Goal: Obtain resource: Obtain resource

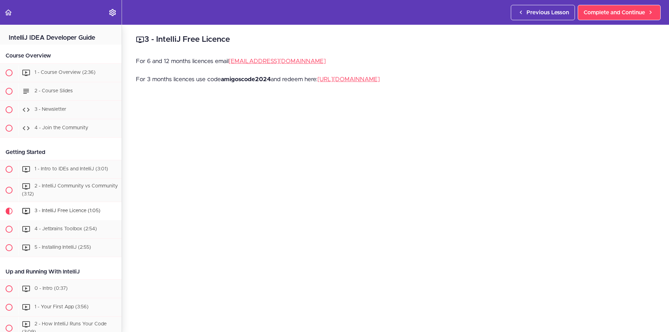
scroll to position [174, 0]
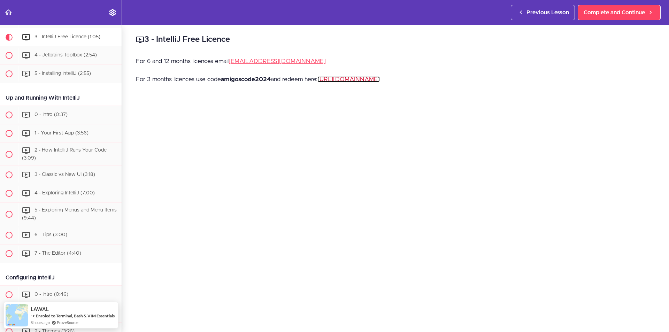
click at [342, 78] on link "[URL][DOMAIN_NAME]" at bounding box center [349, 79] width 62 height 6
click at [273, 62] on link "[EMAIL_ADDRESS][DOMAIN_NAME]" at bounding box center [277, 61] width 97 height 6
drag, startPoint x: 222, startPoint y: 78, endPoint x: 272, endPoint y: 76, distance: 50.3
click at [272, 76] on p "For 3 months licences use code amigoscode2024 and redeem here: [URL][DOMAIN_NAM…" at bounding box center [396, 79] width 520 height 10
copy strong "amigoscode2024"
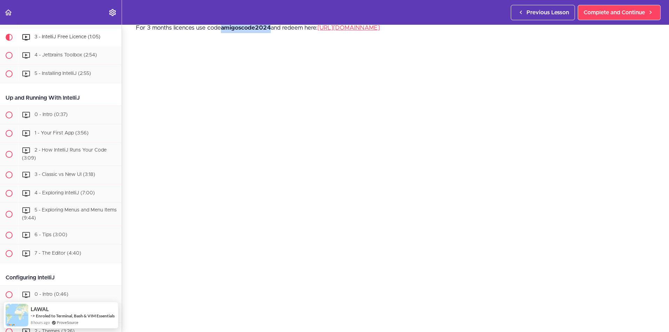
scroll to position [0, 0]
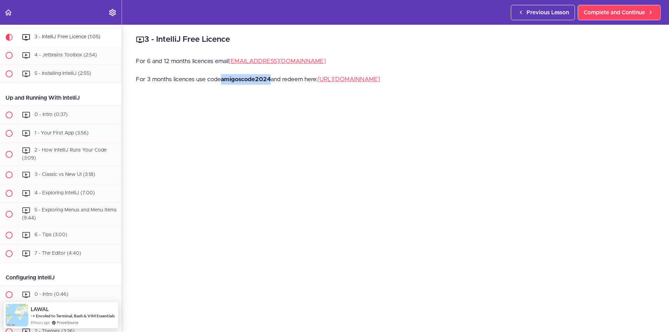
click at [254, 79] on strong "amigoscode2024" at bounding box center [246, 79] width 50 height 6
drag, startPoint x: 222, startPoint y: 80, endPoint x: 235, endPoint y: 80, distance: 12.2
click at [233, 80] on strong "amigoscode2024" at bounding box center [246, 79] width 50 height 6
click at [225, 79] on strong "amigoscode2024" at bounding box center [246, 79] width 50 height 6
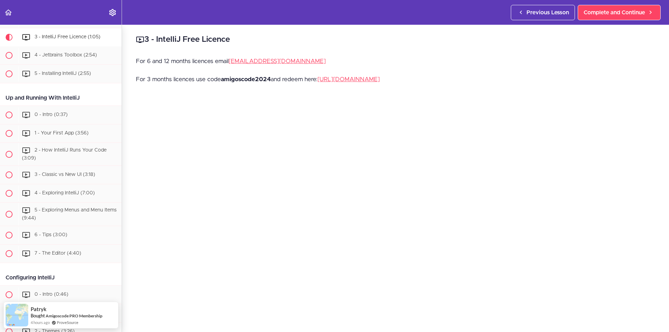
click at [221, 78] on p "For 3 months licences use code amigoscode2024 and redeem here: [URL][DOMAIN_NAM…" at bounding box center [396, 79] width 520 height 10
drag, startPoint x: 221, startPoint y: 78, endPoint x: 232, endPoint y: 79, distance: 10.1
click at [229, 79] on p "For 3 months licences use code amigoscode2024 and redeem here: [URL][DOMAIN_NAM…" at bounding box center [396, 79] width 520 height 10
click at [255, 79] on strong "amigoscode2024" at bounding box center [246, 79] width 50 height 6
drag, startPoint x: 271, startPoint y: 78, endPoint x: 224, endPoint y: 77, distance: 47.8
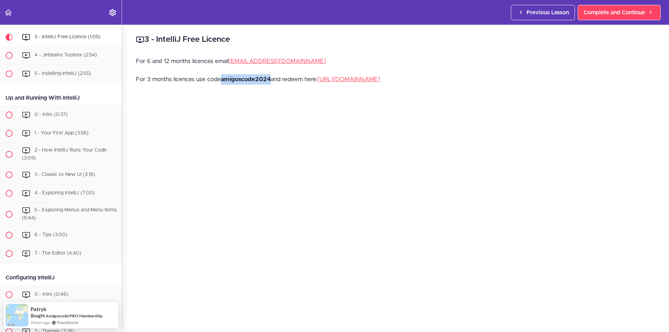
click at [224, 77] on strong "amigoscode2024" at bounding box center [246, 79] width 50 height 6
copy strong "amigoscode2024"
